Goal: Transaction & Acquisition: Purchase product/service

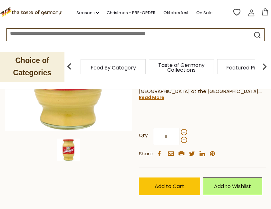
scroll to position [119, 0]
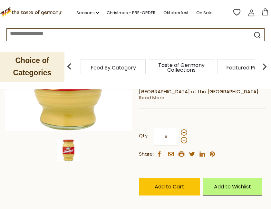
click at [157, 98] on link "Read More" at bounding box center [151, 98] width 25 height 6
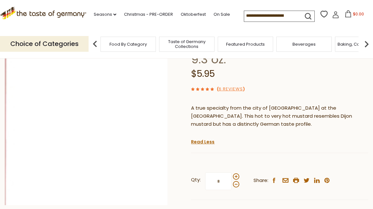
scroll to position [0, 0]
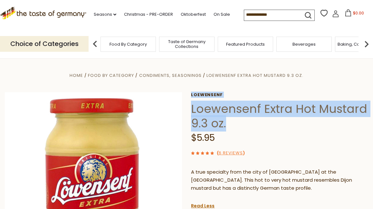
drag, startPoint x: 232, startPoint y: 128, endPoint x: 188, endPoint y: 111, distance: 47.0
click at [188, 111] on div "Home Food By Category Condiments, Seasonings Loewensenf Extra Hot Mustard 9.3 o…" at bounding box center [186, 188] width 373 height 234
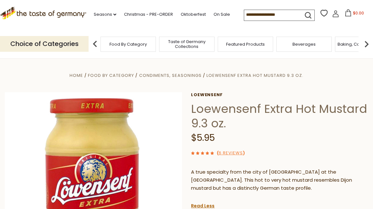
click at [230, 113] on h1 "Loewensenf Extra Hot Mustard 9.3 oz." at bounding box center [279, 116] width 177 height 29
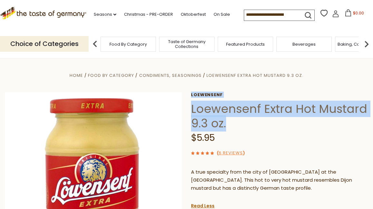
drag, startPoint x: 230, startPoint y: 125, endPoint x: 190, endPoint y: 112, distance: 42.0
click at [190, 112] on div "Home Food By Category Condiments, Seasonings Loewensenf Extra Hot Mustard 9.3 o…" at bounding box center [186, 188] width 373 height 234
click at [192, 112] on h1 "Loewensenf Extra Hot Mustard 9.3 oz." at bounding box center [279, 116] width 177 height 29
drag, startPoint x: 191, startPoint y: 111, endPoint x: 222, endPoint y: 124, distance: 34.2
click at [222, 124] on h1 "Loewensenf Extra Hot Mustard 9.3 oz." at bounding box center [279, 116] width 177 height 29
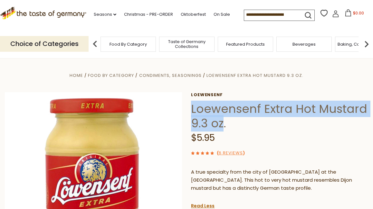
copy h1 "Loewensenf Extra Hot Mustard 9.3 oz"
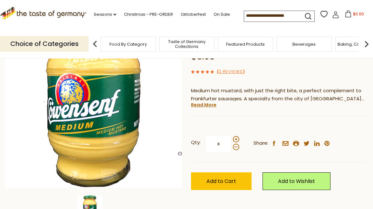
scroll to position [85, 0]
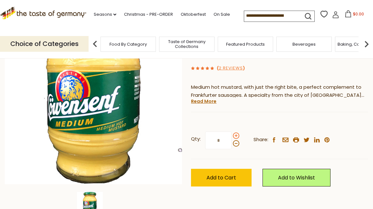
click at [234, 135] on span at bounding box center [236, 136] width 6 height 6
click at [231, 135] on input "*" at bounding box center [218, 141] width 26 height 18
click at [234, 135] on span at bounding box center [236, 136] width 6 height 6
click at [231, 135] on input "*" at bounding box center [218, 141] width 26 height 18
click at [233, 145] on span at bounding box center [236, 143] width 6 height 6
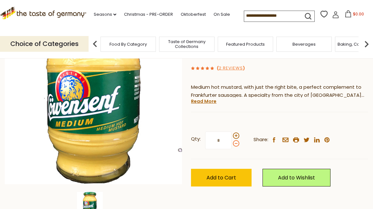
click at [231, 145] on input "*" at bounding box center [218, 141] width 26 height 18
click at [236, 137] on span at bounding box center [236, 136] width 6 height 6
click at [231, 137] on input "*" at bounding box center [218, 141] width 26 height 18
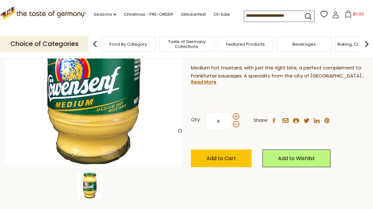
scroll to position [105, 0]
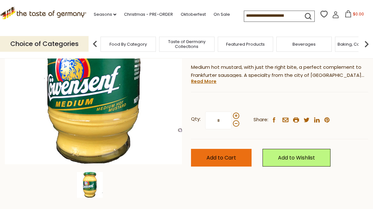
click at [219, 162] on button "Add to Cart" at bounding box center [221, 158] width 61 height 18
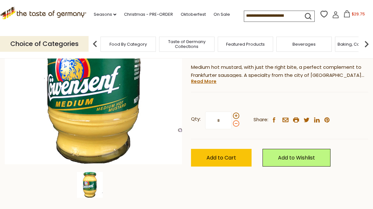
click at [236, 122] on span at bounding box center [236, 123] width 6 height 6
click at [231, 122] on input "*" at bounding box center [218, 121] width 26 height 18
type input "*"
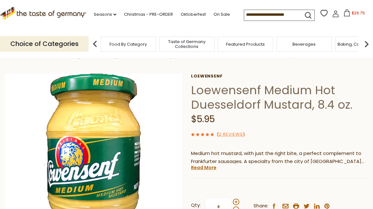
scroll to position [0, 0]
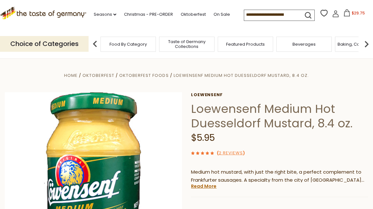
click at [285, 16] on input at bounding box center [271, 14] width 54 height 9
paste input "**********"
type input "**********"
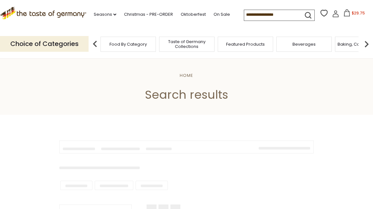
type input "**********"
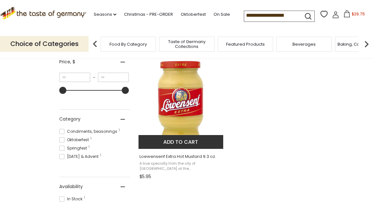
scroll to position [134, 0]
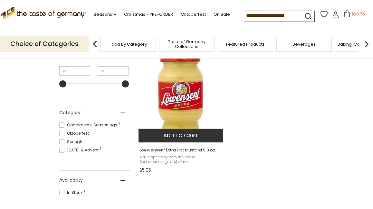
click at [184, 113] on img "Loewensenf Extra Hot Mustard 9.3 oz." at bounding box center [180, 94] width 85 height 85
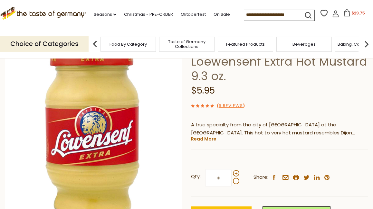
scroll to position [49, 0]
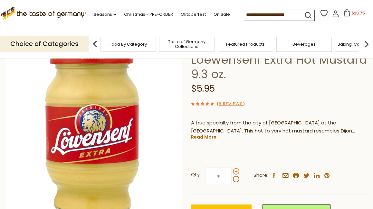
click at [235, 174] on span at bounding box center [236, 171] width 6 height 6
click at [231, 174] on input "*" at bounding box center [218, 176] width 26 height 18
type input "*"
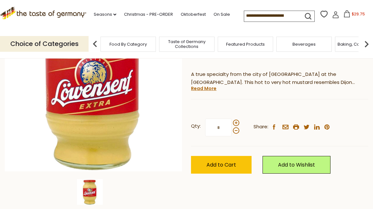
scroll to position [105, 0]
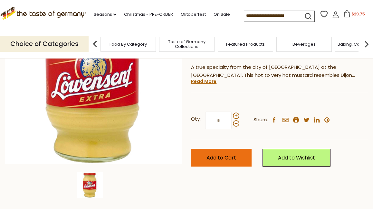
click at [239, 157] on button "Add to Cart" at bounding box center [221, 158] width 61 height 18
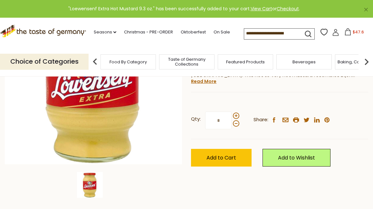
click at [359, 33] on span "$47.6" at bounding box center [358, 31] width 11 height 5
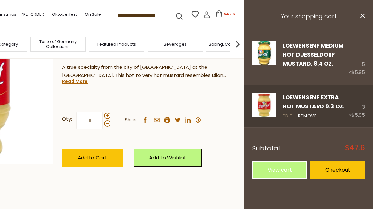
click at [289, 117] on link "Edit" at bounding box center [288, 116] width 10 height 7
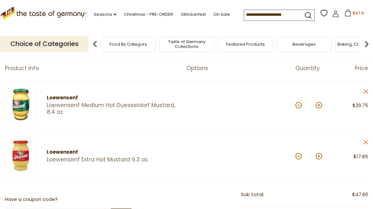
scroll to position [62, 0]
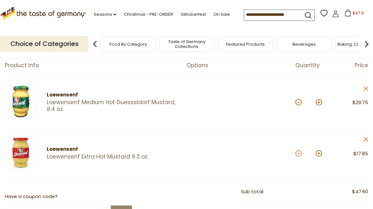
click at [296, 154] on button at bounding box center [298, 153] width 6 height 6
type input "*"
click at [299, 103] on button at bounding box center [298, 102] width 6 height 6
type input "*"
click at [297, 104] on button at bounding box center [298, 102] width 6 height 6
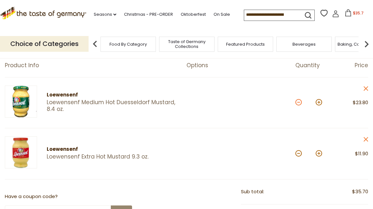
type input "*"
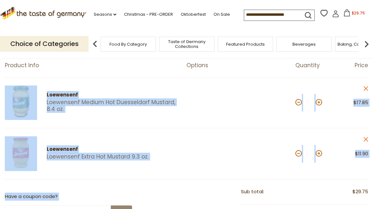
drag, startPoint x: 278, startPoint y: 174, endPoint x: 301, endPoint y: 177, distance: 23.3
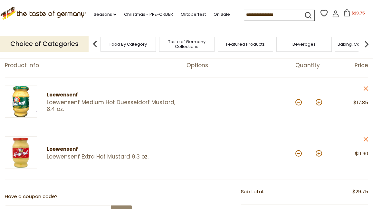
click at [281, 175] on article "Loewensenf Loewensenf Extra Hot Mustard 9.3 oz. Quantity: * Price: $11.90 close" at bounding box center [186, 153] width 363 height 51
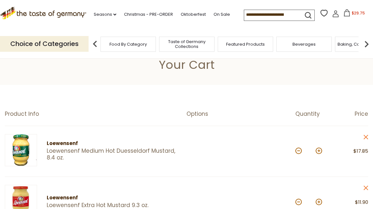
scroll to position [0, 0]
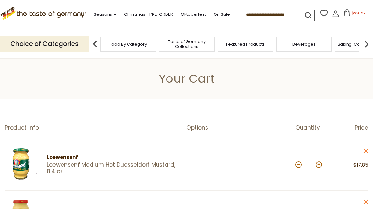
click at [264, 11] on input at bounding box center [271, 14] width 54 height 9
paste input "**********"
type input "**********"
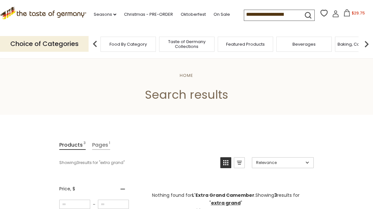
click at [284, 14] on input "**********" at bounding box center [271, 14] width 54 height 9
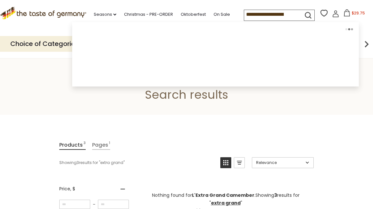
click at [289, 16] on input "**********" at bounding box center [271, 14] width 54 height 9
type input "**********"
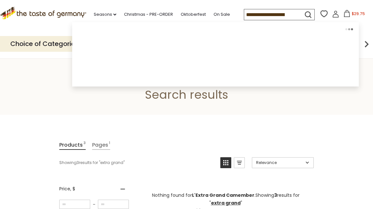
click at [311, 14] on icon "submit" at bounding box center [308, 14] width 9 height 9
click at [306, 13] on icon "submit" at bounding box center [308, 14] width 9 height 9
click at [239, 5] on div ".st0{fill:#EDD300;} .st1{fill:#D33E21;} .st0{fill:#EDD300;} .st1{fill:#D33E21;}…" at bounding box center [186, 15] width 373 height 30
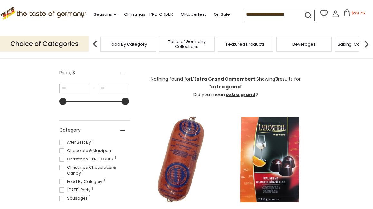
scroll to position [156, 0]
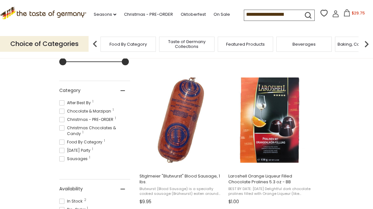
click at [265, 12] on input "**********" at bounding box center [271, 14] width 54 height 9
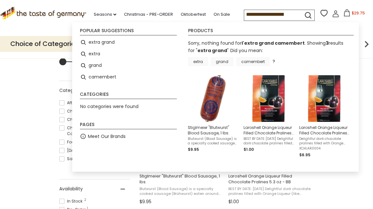
click at [265, 12] on input "**********" at bounding box center [271, 14] width 54 height 9
paste input
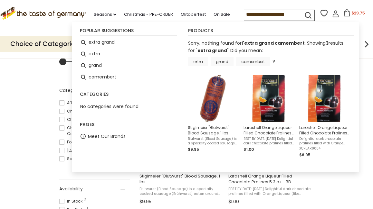
scroll to position [0, 25]
type input "**********"
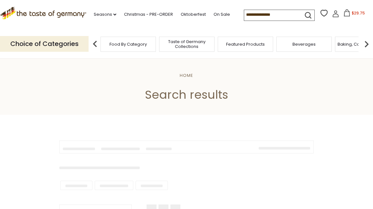
type input "**********"
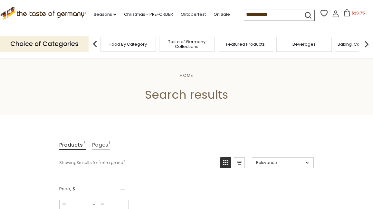
click at [268, 11] on input "**********" at bounding box center [271, 14] width 54 height 9
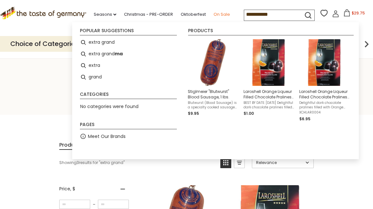
drag, startPoint x: 276, startPoint y: 15, endPoint x: 217, endPoint y: 14, distance: 59.6
click at [217, 14] on div ".st0{fill:#EDD300;} .st1{fill:#D33E21;} .st0{fill:#EDD300;} .st1{fill:#D33E21;}…" at bounding box center [186, 15] width 373 height 30
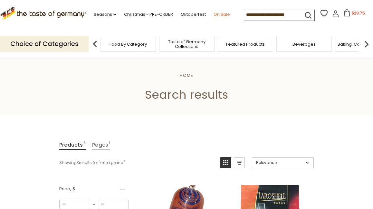
paste input "**********"
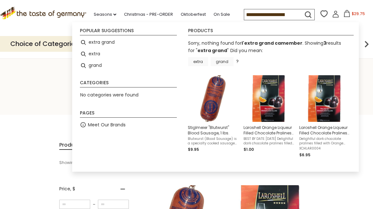
drag, startPoint x: 254, startPoint y: 17, endPoint x: 230, endPoint y: 14, distance: 24.4
click at [230, 14] on div ".st0{fill:#EDD300;} .st1{fill:#D33E21;} .st0{fill:#EDD300;} .st1{fill:#D33E21;}…" at bounding box center [186, 15] width 373 height 30
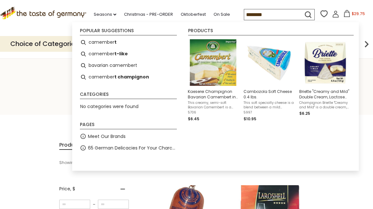
click at [283, 16] on input "********" at bounding box center [271, 14] width 55 height 11
type input "*********"
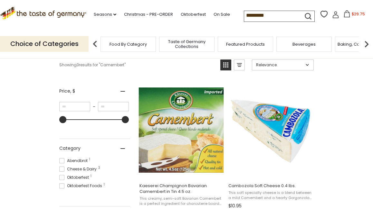
scroll to position [105, 0]
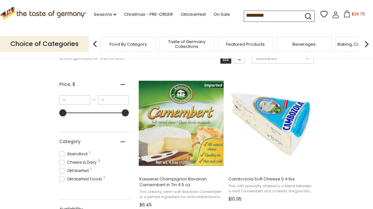
click at [358, 14] on span "$29.75" at bounding box center [358, 13] width 13 height 5
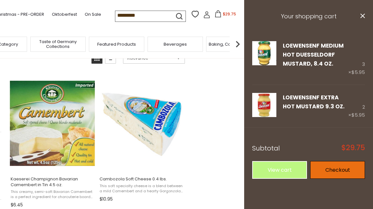
click at [333, 172] on link "Checkout" at bounding box center [337, 170] width 55 height 18
click at [334, 170] on link "Checkout" at bounding box center [337, 170] width 55 height 18
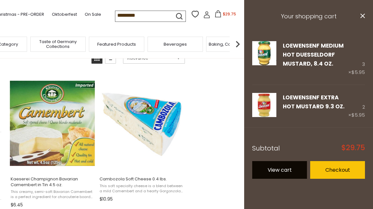
click at [285, 165] on link "View cart" at bounding box center [279, 170] width 55 height 18
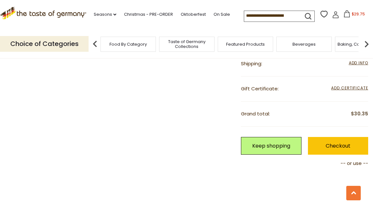
scroll to position [283, 0]
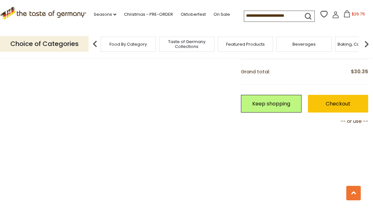
click at [353, 123] on p "-- or use --" at bounding box center [304, 122] width 127 height 8
click at [352, 101] on link "Checkout" at bounding box center [338, 104] width 60 height 18
